Goal: Task Accomplishment & Management: Manage account settings

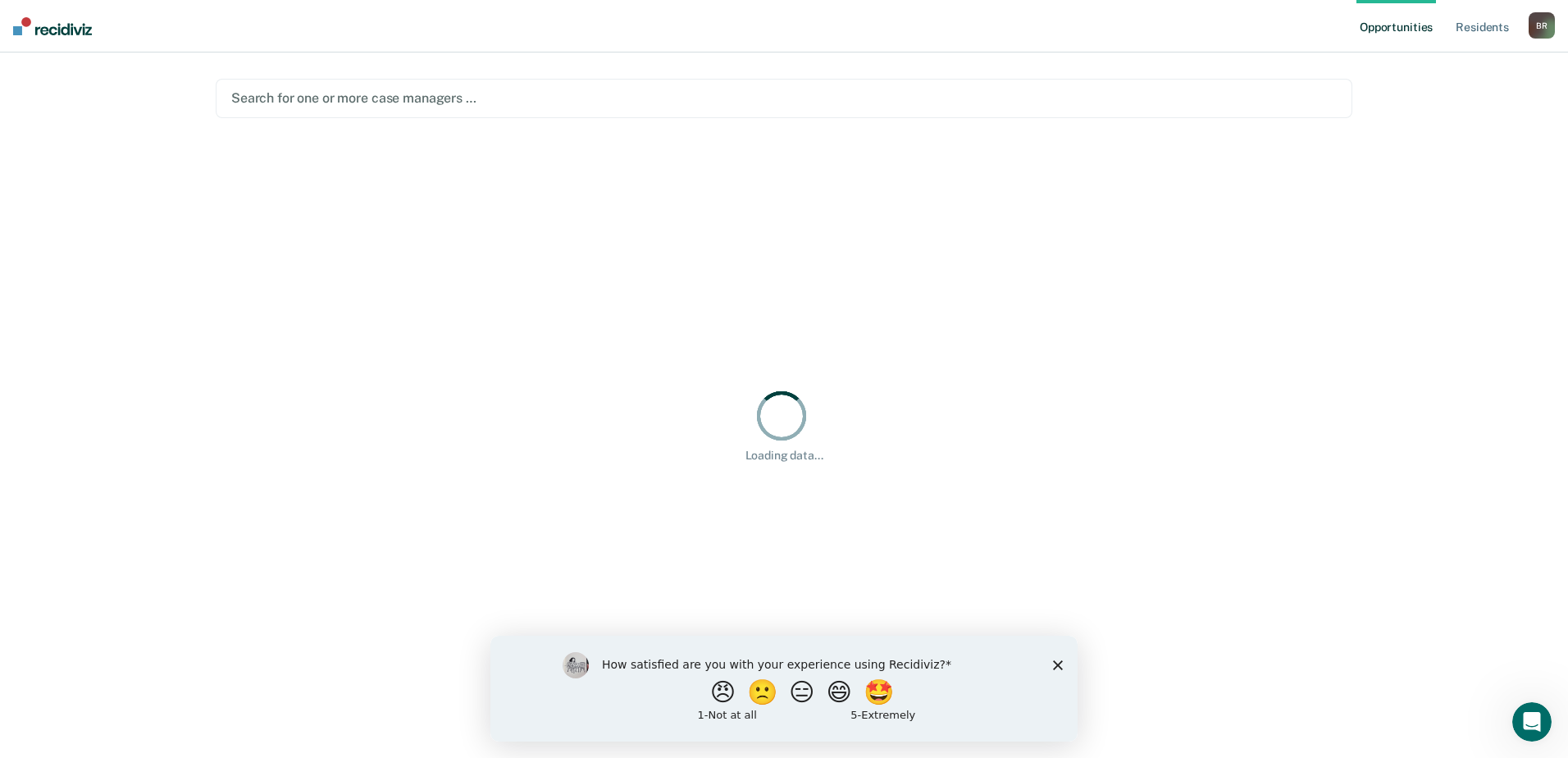
click at [1057, 663] on polygon "Close survey" at bounding box center [1058, 664] width 10 height 10
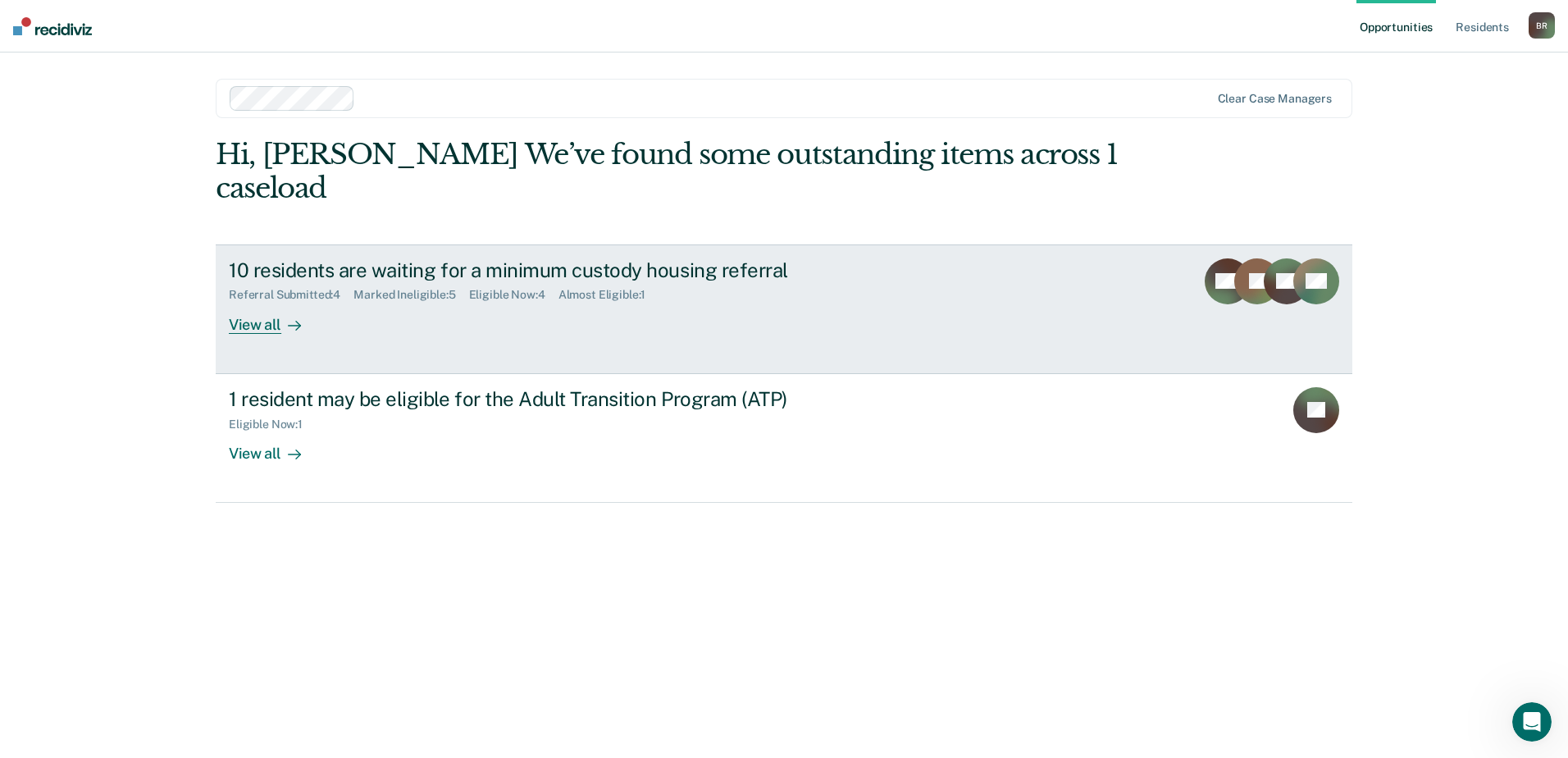
click at [320, 286] on div "Referral Submitted : 4 Marked Ineligible : 5 Eligible Now : 4 Almost Eligible :…" at bounding box center [516, 291] width 576 height 21
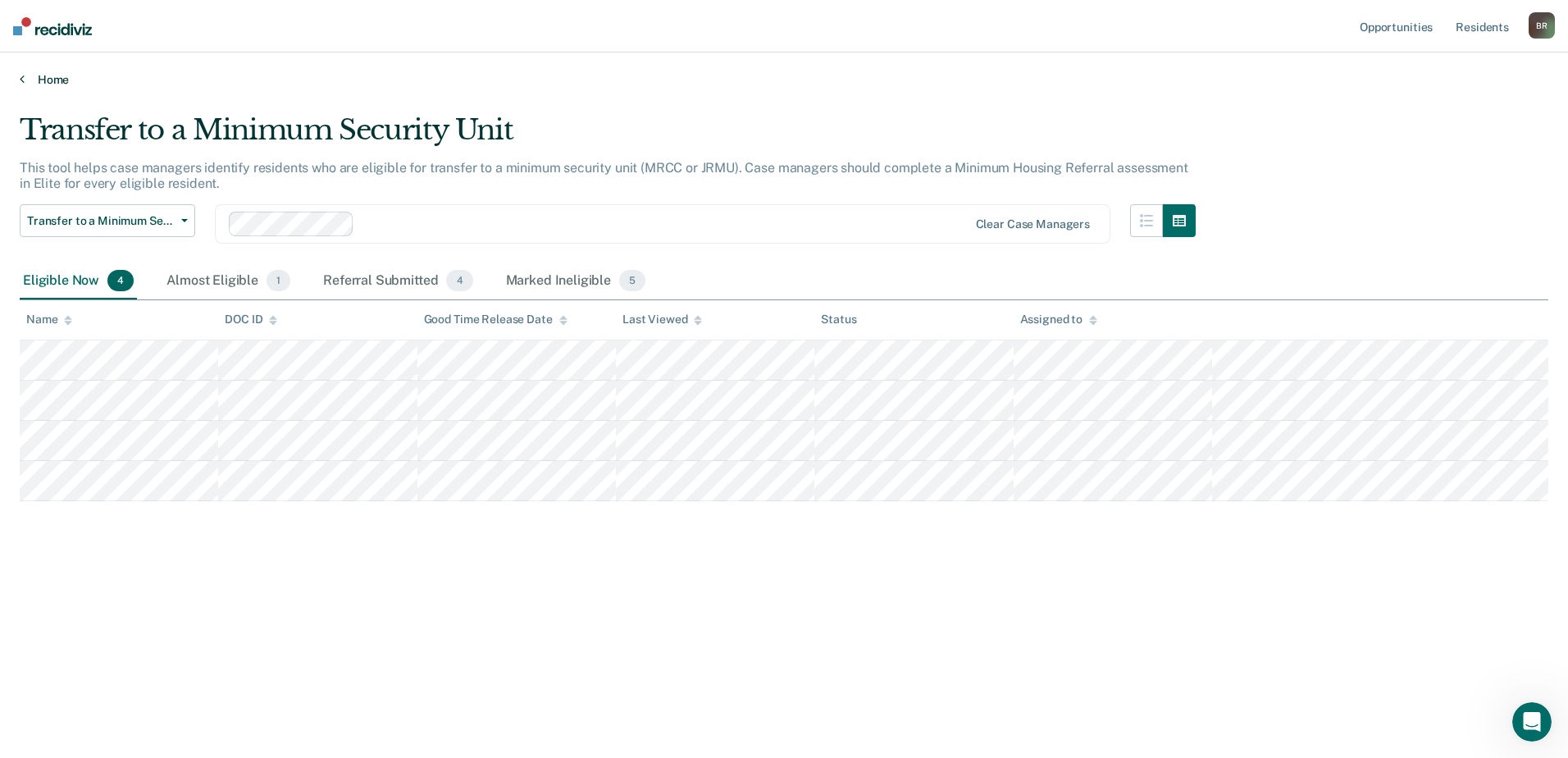
click at [55, 79] on link "Home" at bounding box center [784, 79] width 1529 height 15
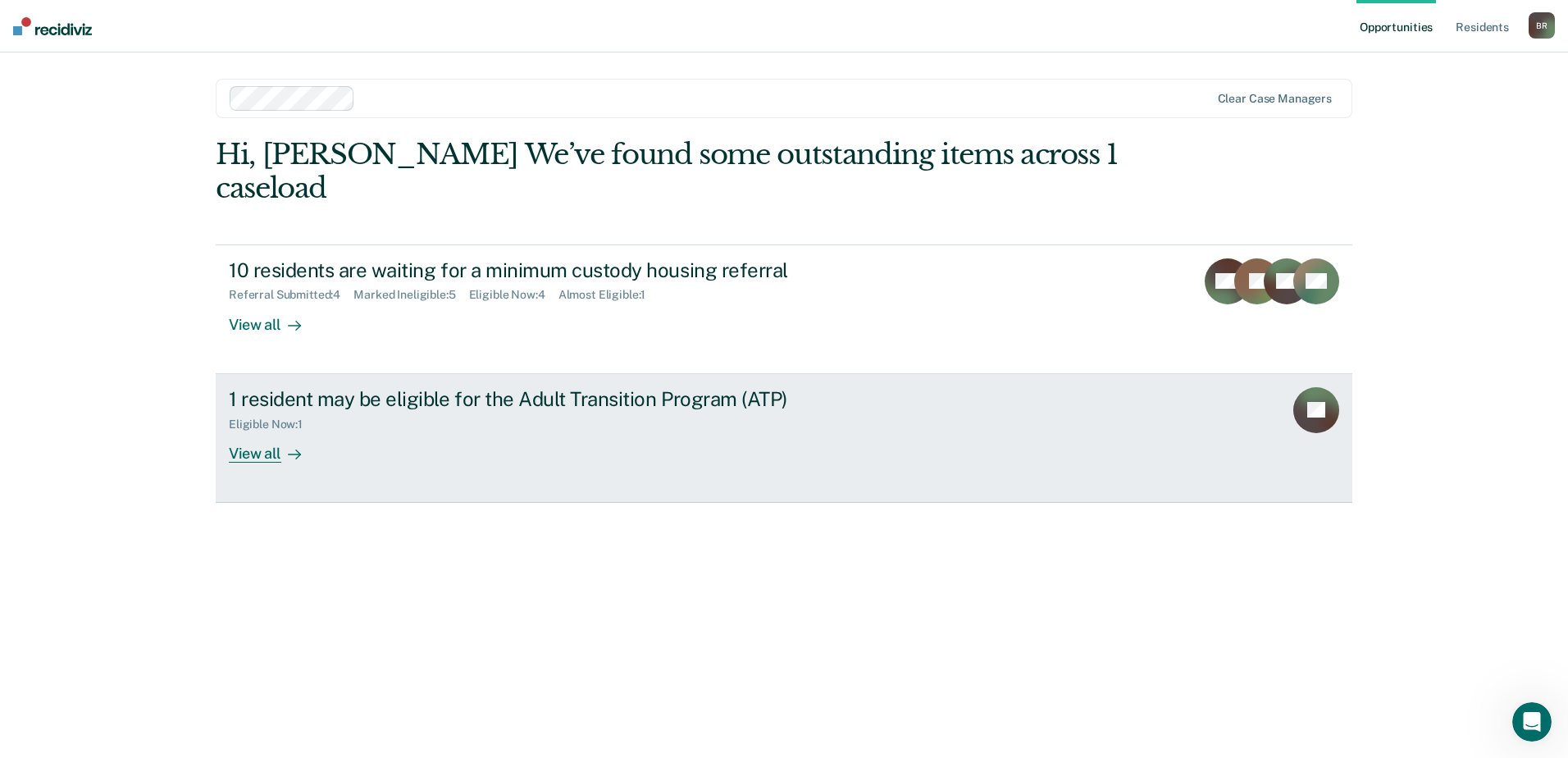
click at [333, 391] on div "1 resident may be eligible for the Adult Transition Program (ATP)" at bounding box center [516, 399] width 576 height 23
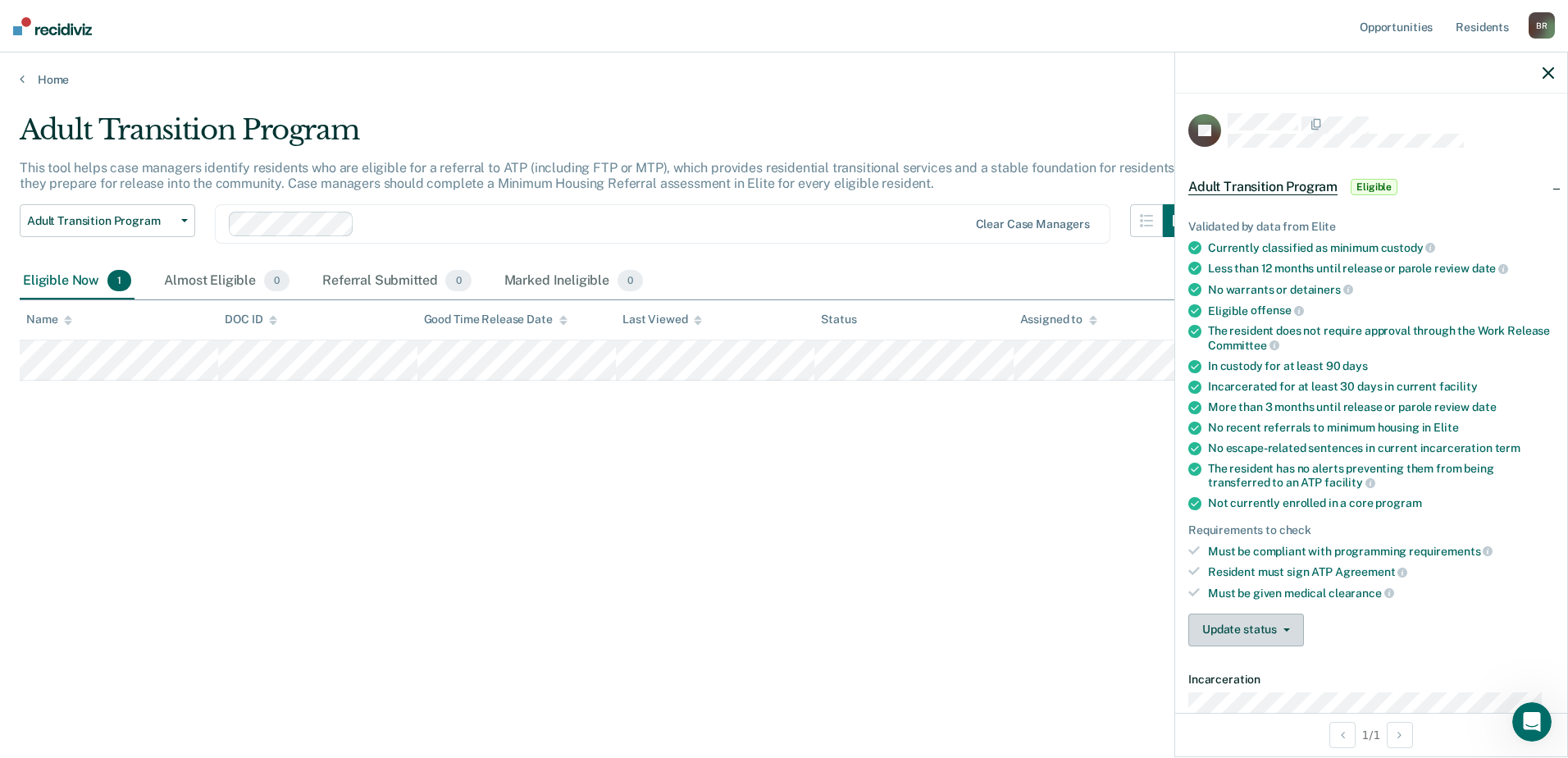
click at [1280, 624] on button "Update status" at bounding box center [1246, 630] width 115 height 33
click at [1265, 691] on button "Mark Ineligible" at bounding box center [1277, 695] width 177 height 26
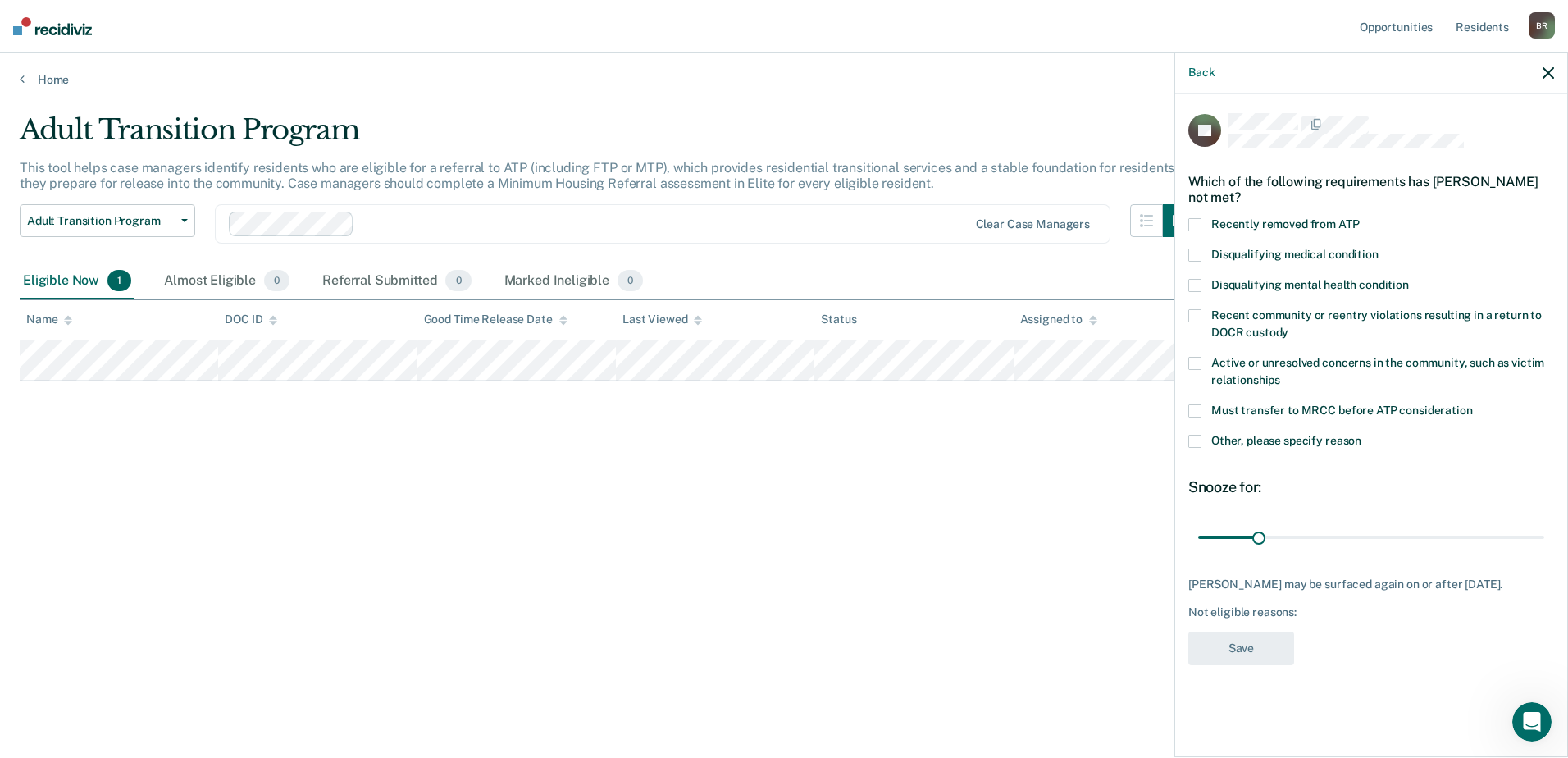
click at [1203, 405] on label "Must transfer to MRCC before ATP consideration" at bounding box center [1372, 414] width 366 height 18
click at [1473, 405] on input "Must transfer to MRCC before ATP consideration" at bounding box center [1473, 405] width 0 height 0
type input "180"
click at [1540, 522] on input "range" at bounding box center [1372, 536] width 346 height 28
click at [1238, 635] on button "Save" at bounding box center [1241, 648] width 106 height 33
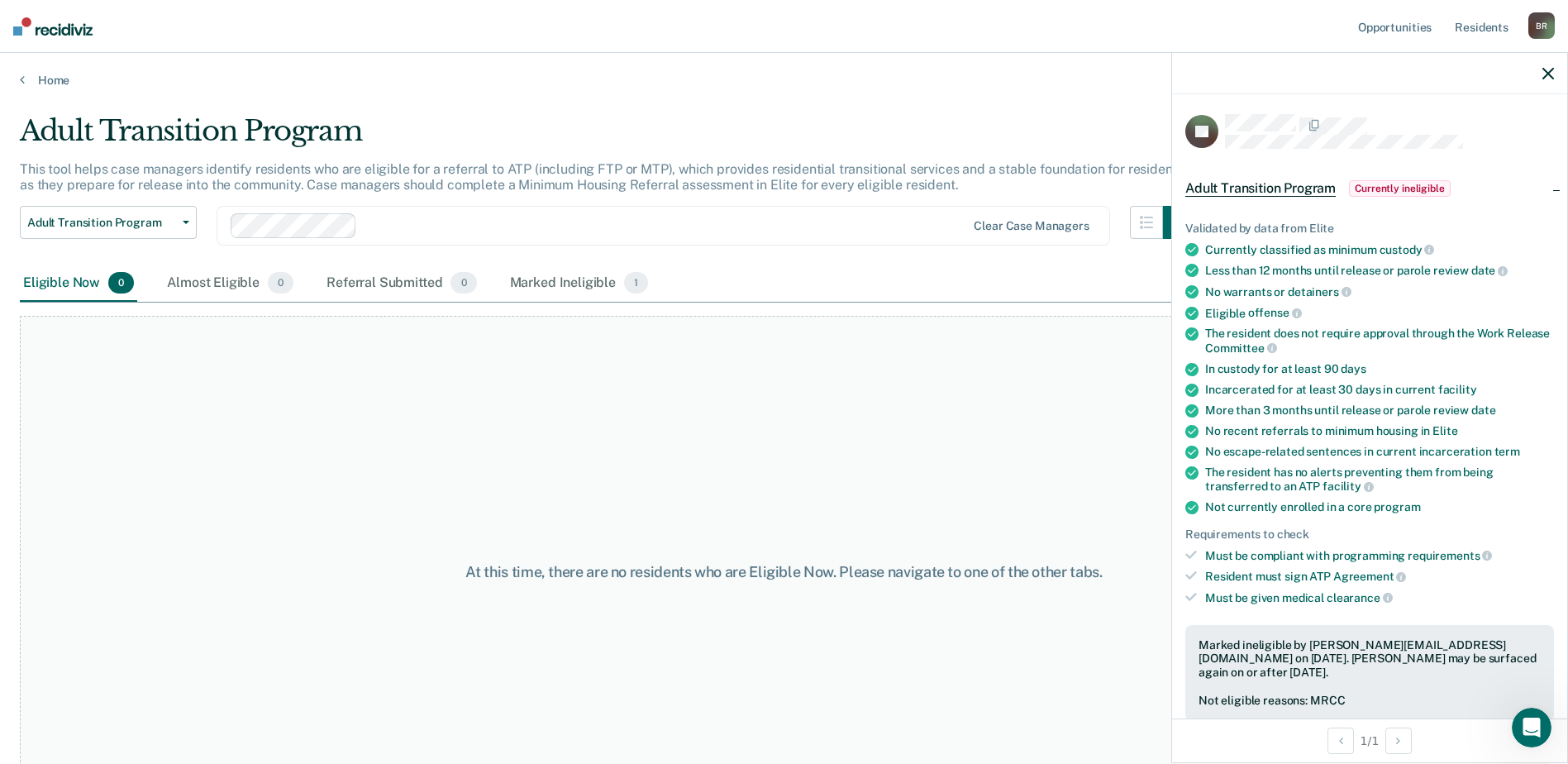
click at [1547, 71] on icon "button" at bounding box center [1548, 74] width 12 height 12
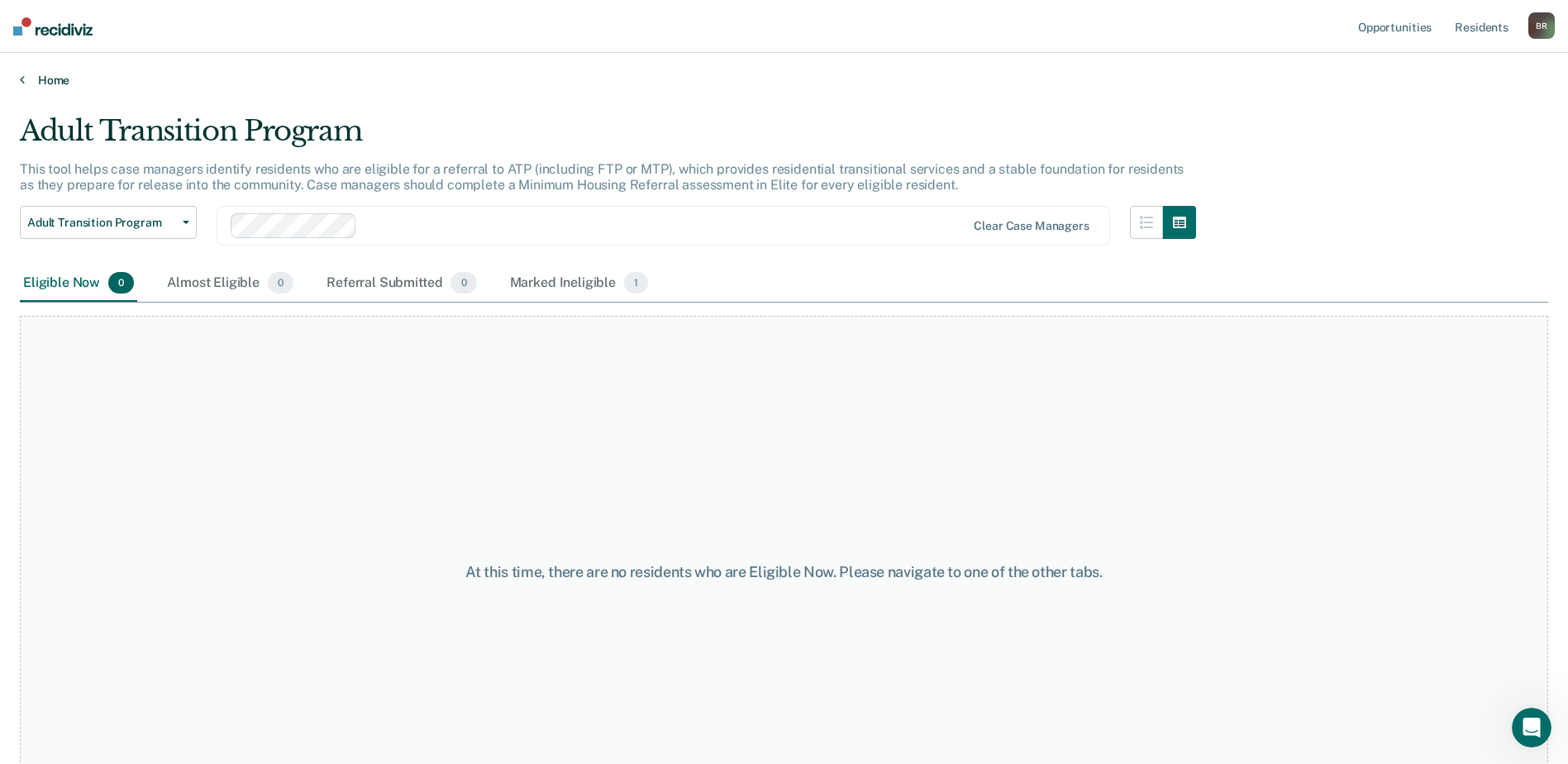
click at [59, 80] on link "Home" at bounding box center [784, 80] width 1529 height 15
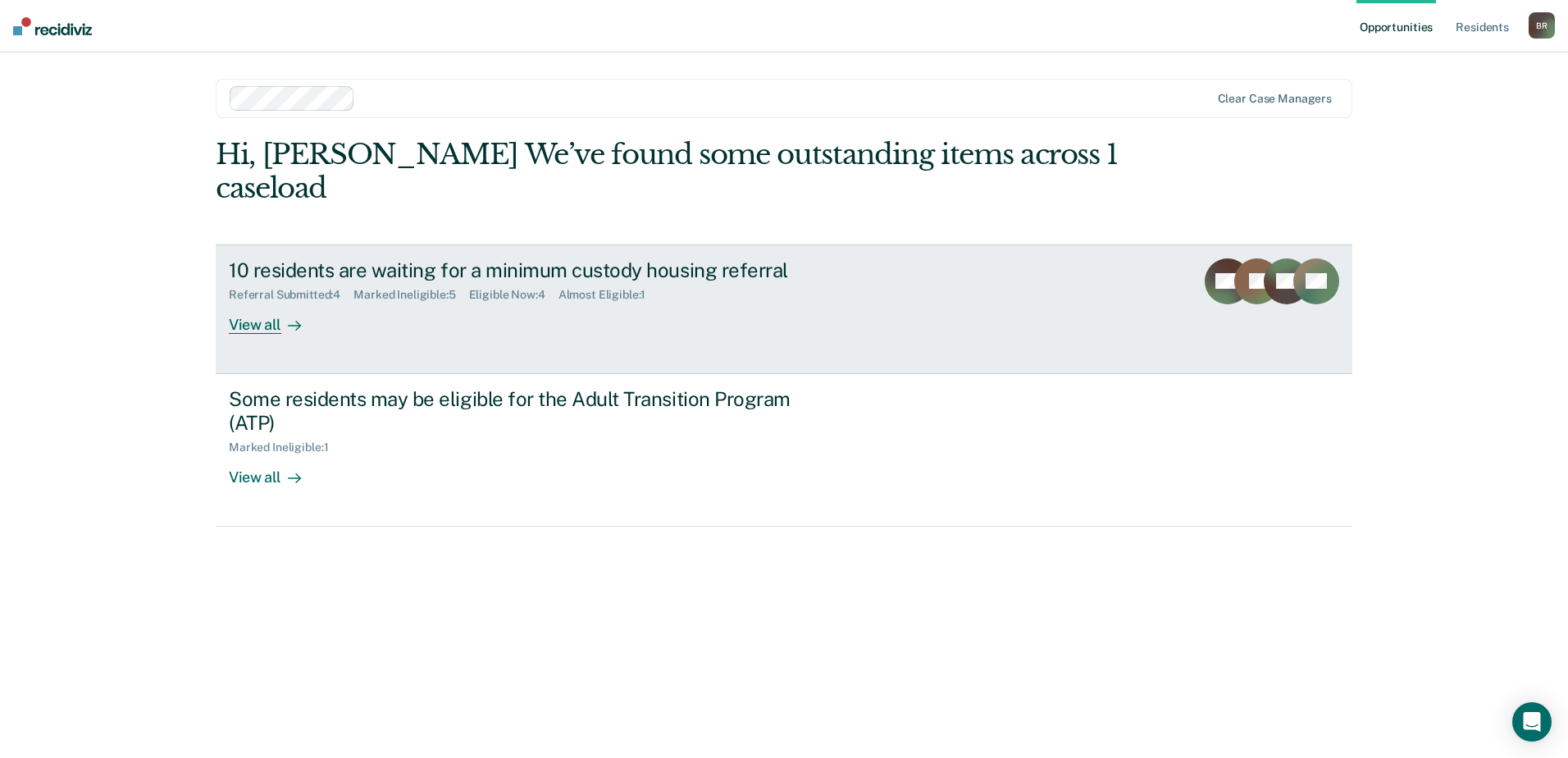
click at [547, 312] on div "10 residents are waiting for a minimum custody housing referral Referral Submit…" at bounding box center [536, 295] width 615 height 75
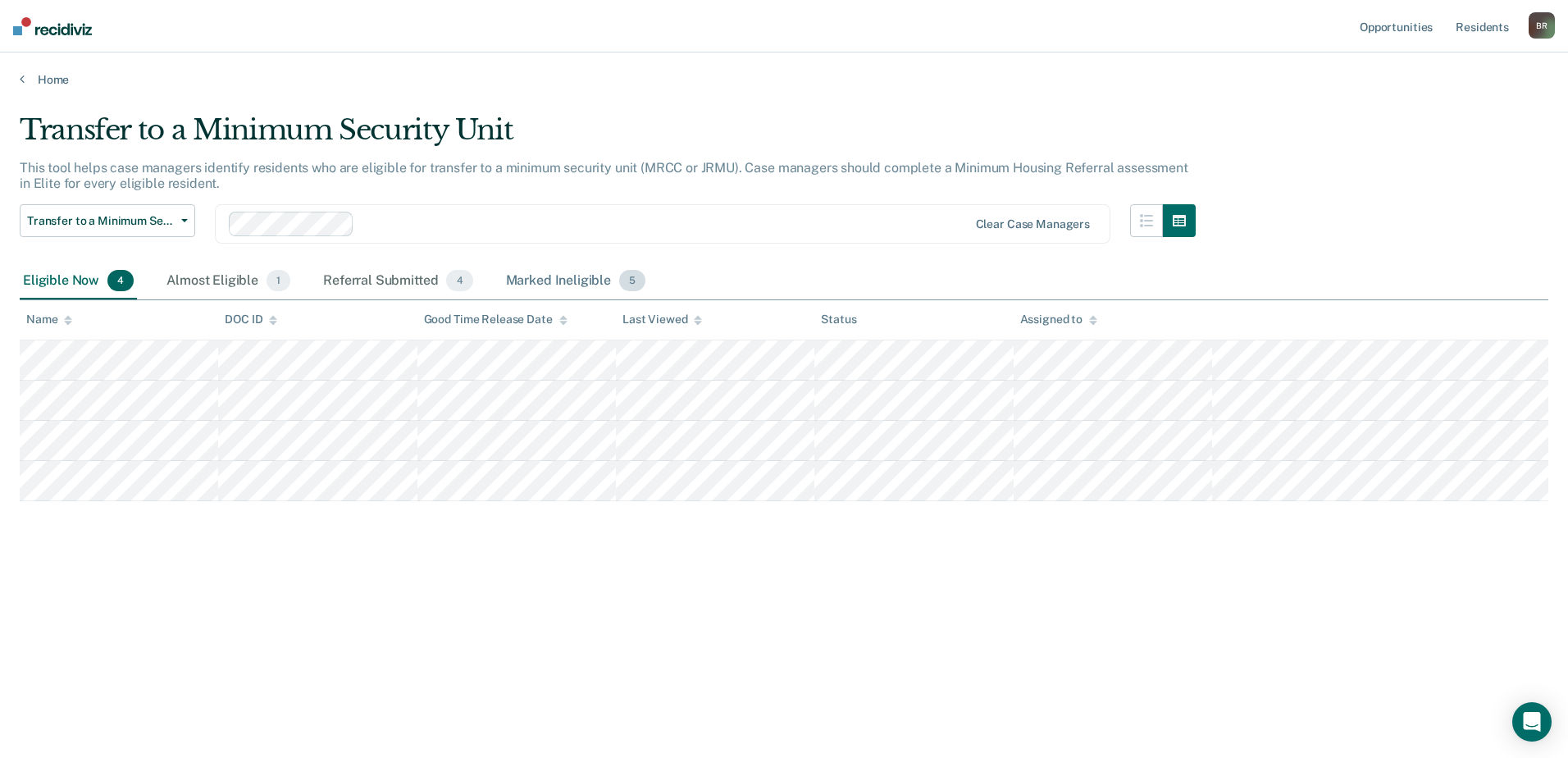
click at [543, 282] on div "Marked Ineligible 5" at bounding box center [576, 281] width 147 height 36
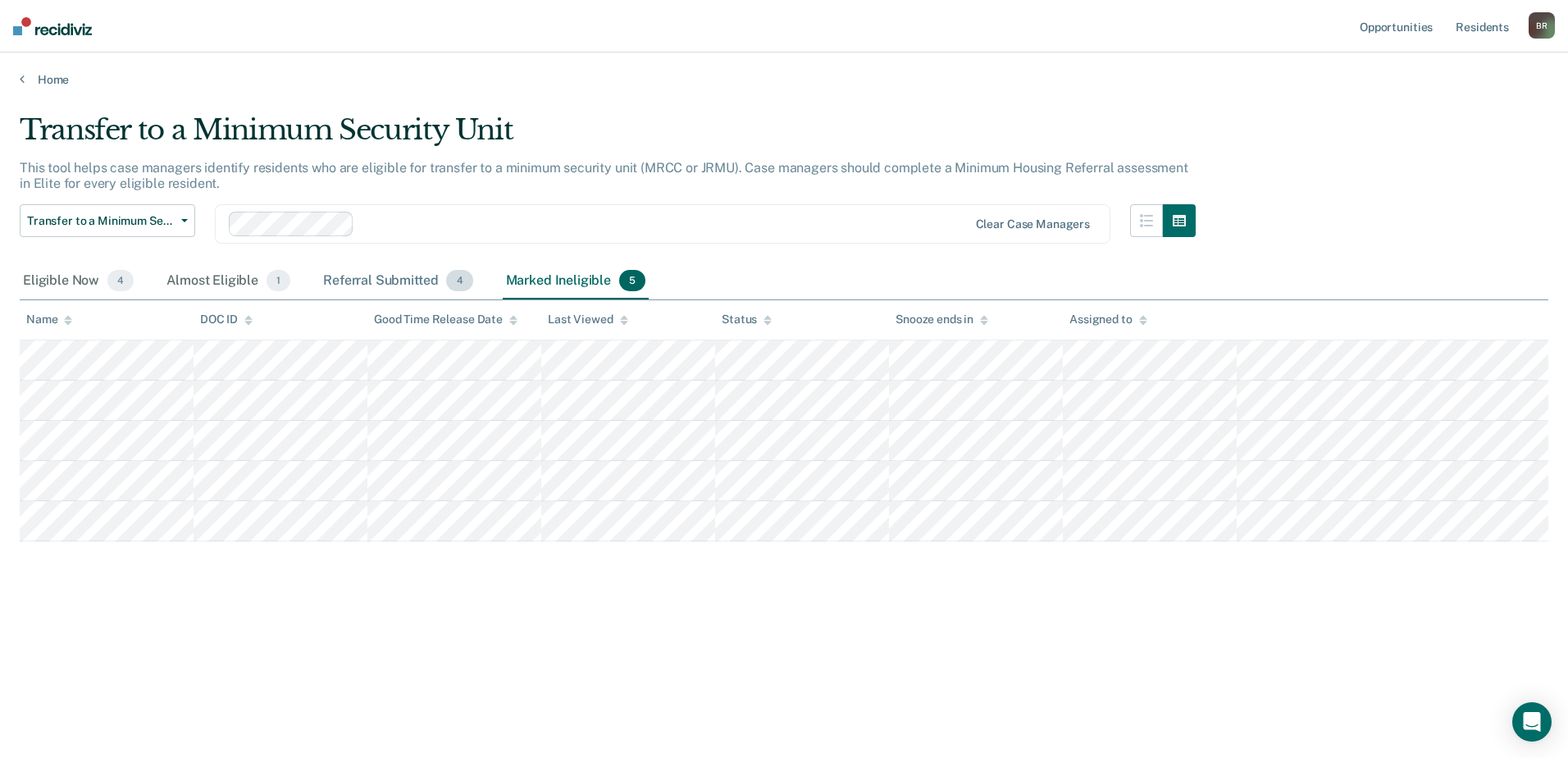
click at [377, 277] on div "Referral Submitted 4" at bounding box center [397, 281] width 155 height 36
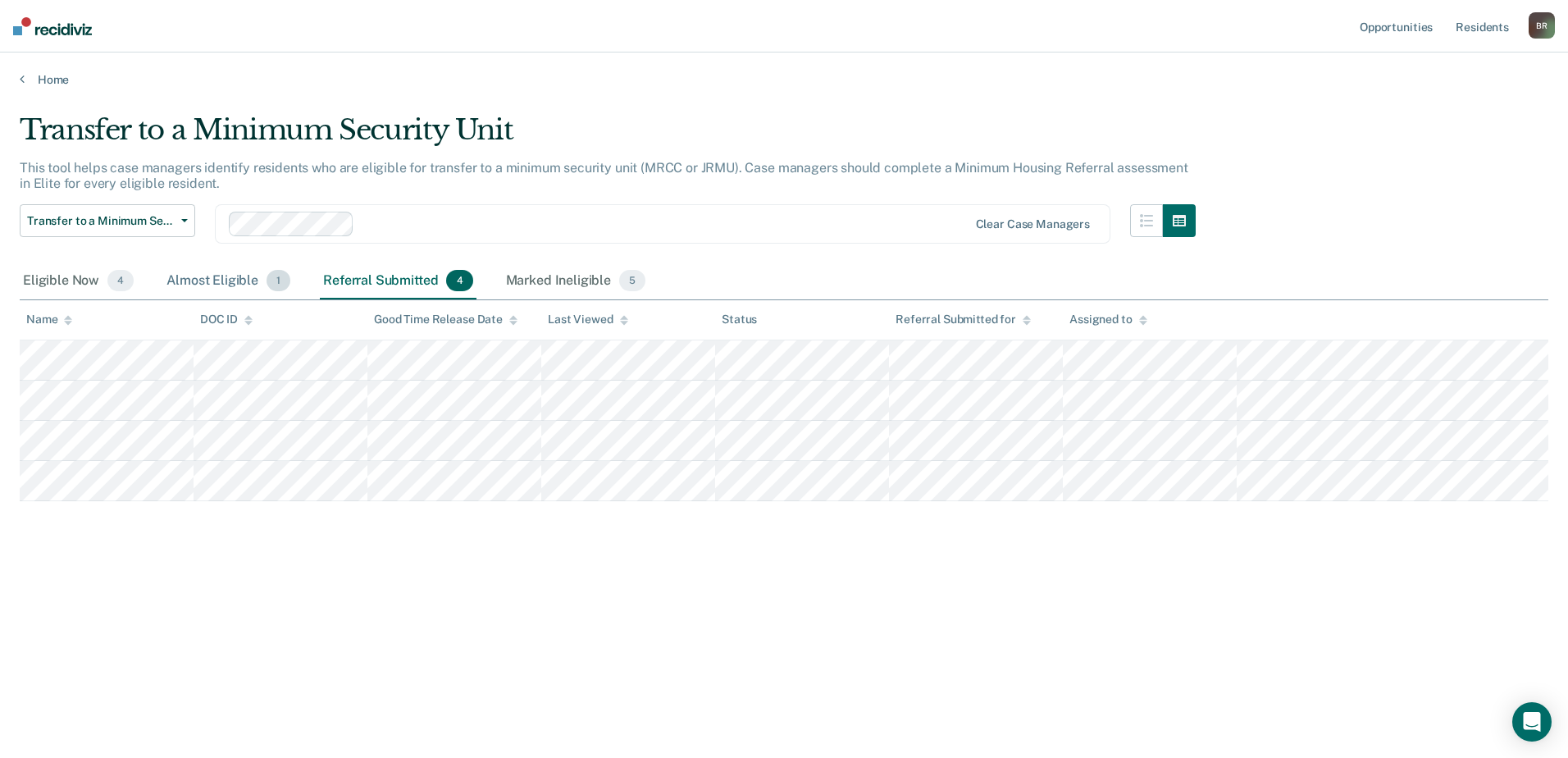
click at [211, 279] on div "Almost Eligible 1" at bounding box center [228, 281] width 130 height 36
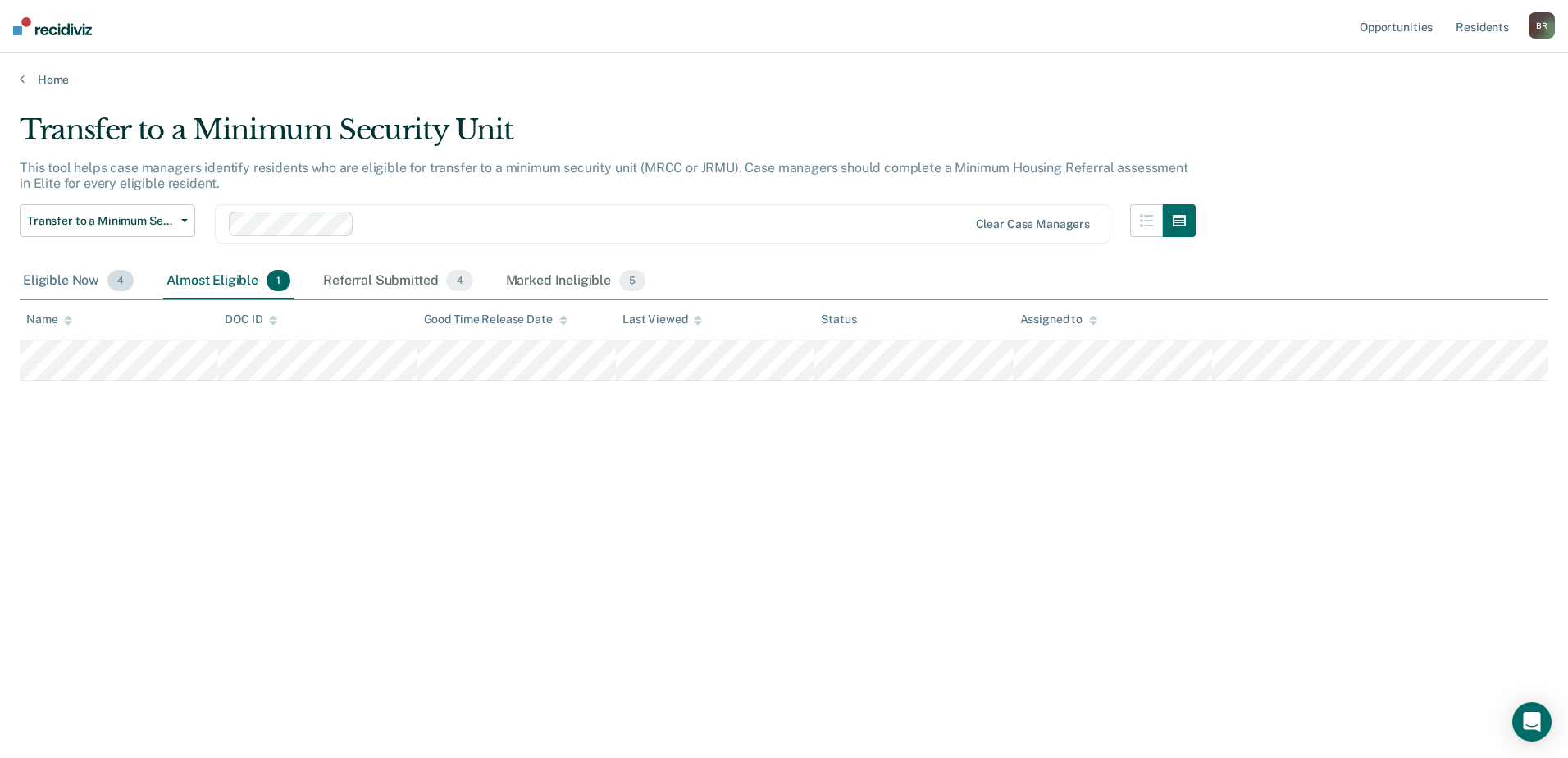
click at [65, 283] on div "Eligible Now 4" at bounding box center [78, 281] width 117 height 36
